Goal: Task Accomplishment & Management: Complete application form

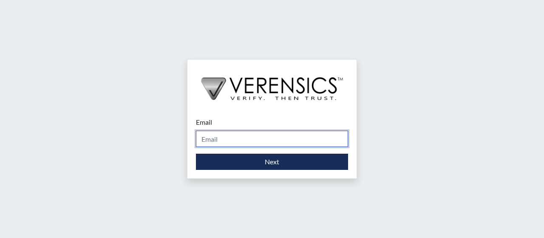
click at [249, 142] on input "Email" at bounding box center [272, 139] width 152 height 16
type input "[EMAIL_ADDRESS][DOMAIN_NAME]"
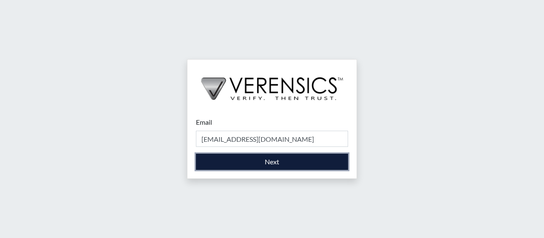
click at [271, 161] on button "Next" at bounding box center [272, 162] width 152 height 16
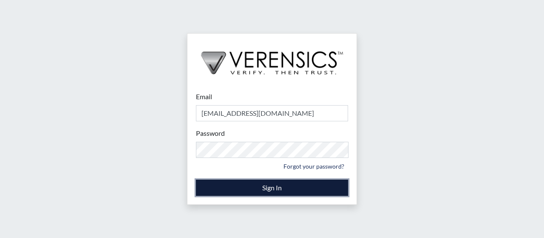
click at [256, 189] on button "Sign In" at bounding box center [272, 187] width 152 height 16
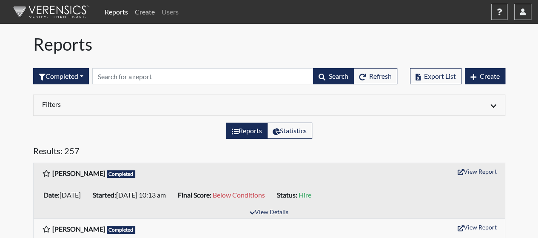
click at [145, 11] on link "Create" at bounding box center [144, 11] width 27 height 17
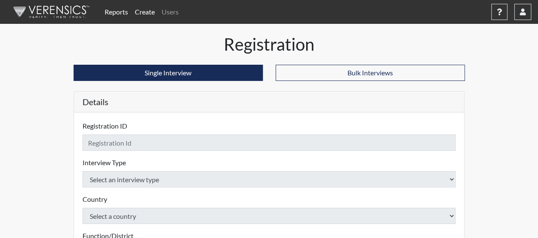
checkbox input "true"
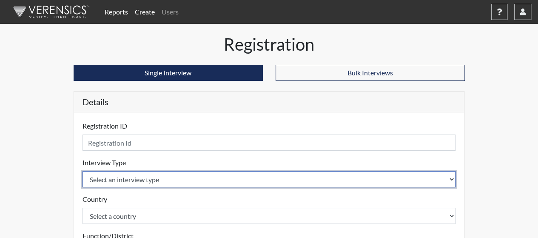
click at [372, 182] on select "Select an interview type Community Supervision Corrections Pre-Employment" at bounding box center [268, 179] width 373 height 16
select select "ff733e93-e1bf-11ea-9c9f-0eff0cf7eb8f"
click at [82, 171] on select "Select an interview type Community Supervision Corrections Pre-Employment" at bounding box center [268, 179] width 373 height 16
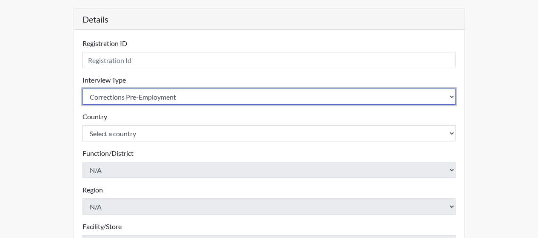
scroll to position [88, 0]
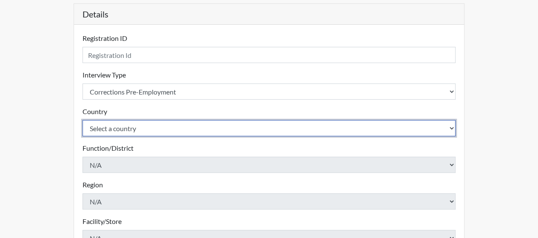
click at [259, 128] on select "Select a country [GEOGRAPHIC_DATA] [GEOGRAPHIC_DATA]" at bounding box center [268, 128] width 373 height 16
select select "united-states-of-[GEOGRAPHIC_DATA]"
click at [82, 120] on select "Select a country [GEOGRAPHIC_DATA] [GEOGRAPHIC_DATA]" at bounding box center [268, 128] width 373 height 16
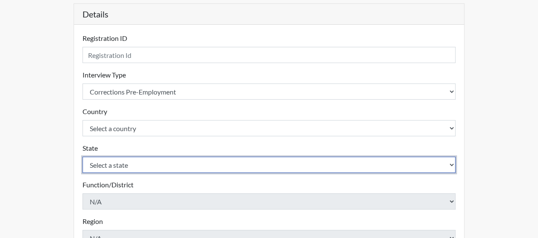
click at [219, 168] on select "Select a state [US_STATE] [US_STATE] [US_STATE] [US_STATE] [US_STATE] [US_STATE…" at bounding box center [268, 164] width 373 height 16
select select "GA"
click at [82, 156] on select "Select a state [US_STATE] [US_STATE] [US_STATE] [US_STATE] [US_STATE] [US_STATE…" at bounding box center [268, 164] width 373 height 16
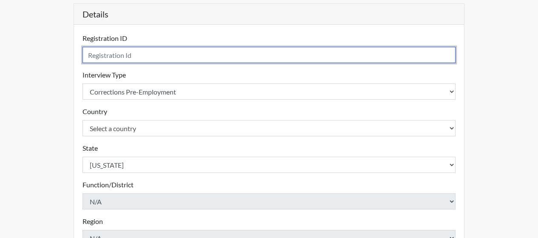
click at [168, 57] on input "text" at bounding box center [268, 55] width 373 height 16
type input "j"
type input "[PERSON_NAME]"
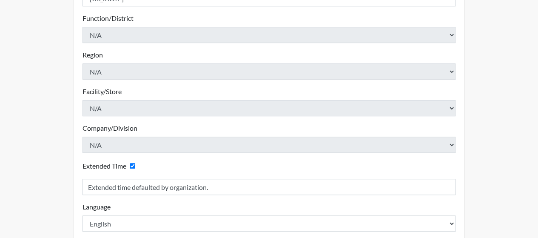
scroll to position [299, 0]
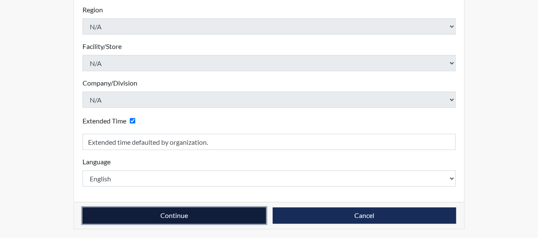
click at [194, 218] on button "Continue" at bounding box center [173, 215] width 183 height 16
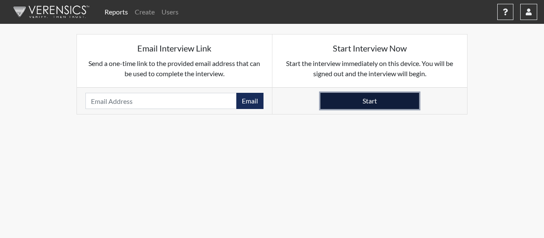
click at [374, 102] on button "Start" at bounding box center [370, 101] width 99 height 16
